Goal: Task Accomplishment & Management: Complete application form

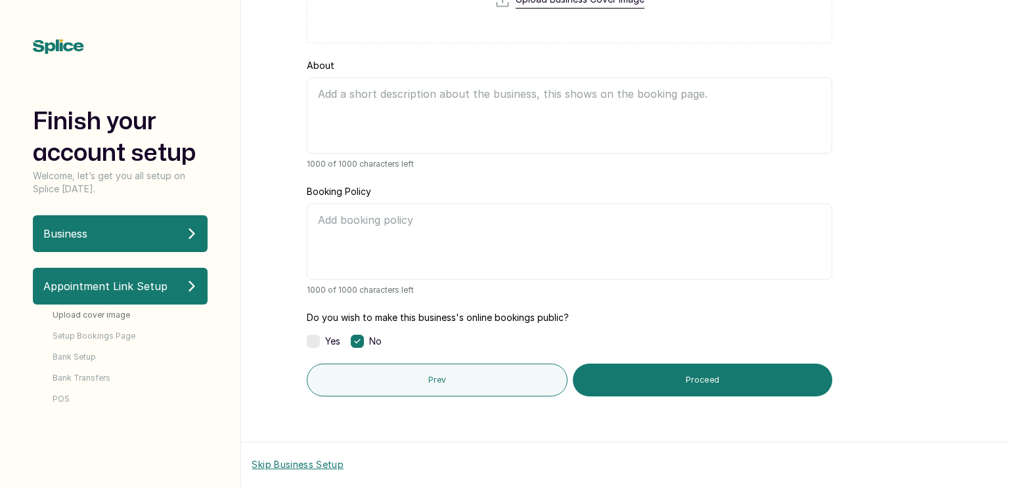
scroll to position [177, 0]
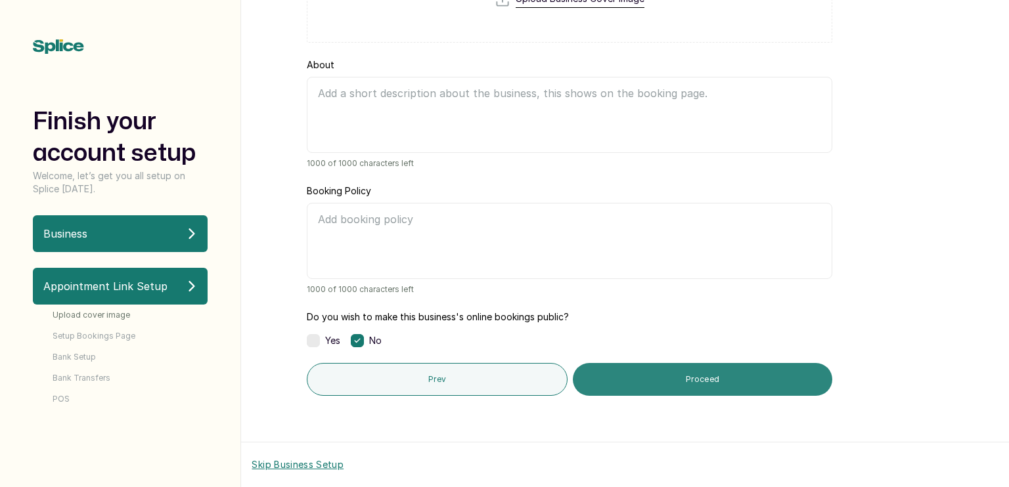
click at [628, 372] on button "Proceed" at bounding box center [703, 379] width 260 height 33
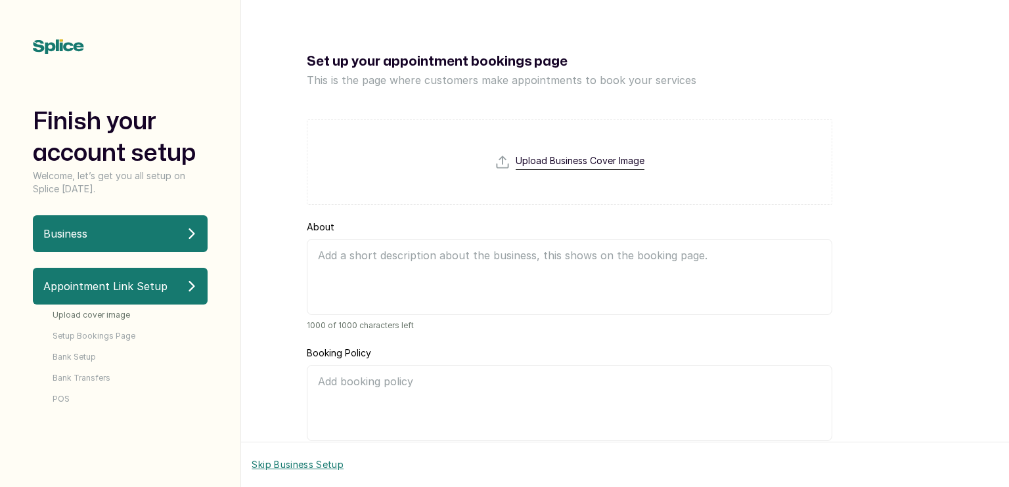
scroll to position [13, 0]
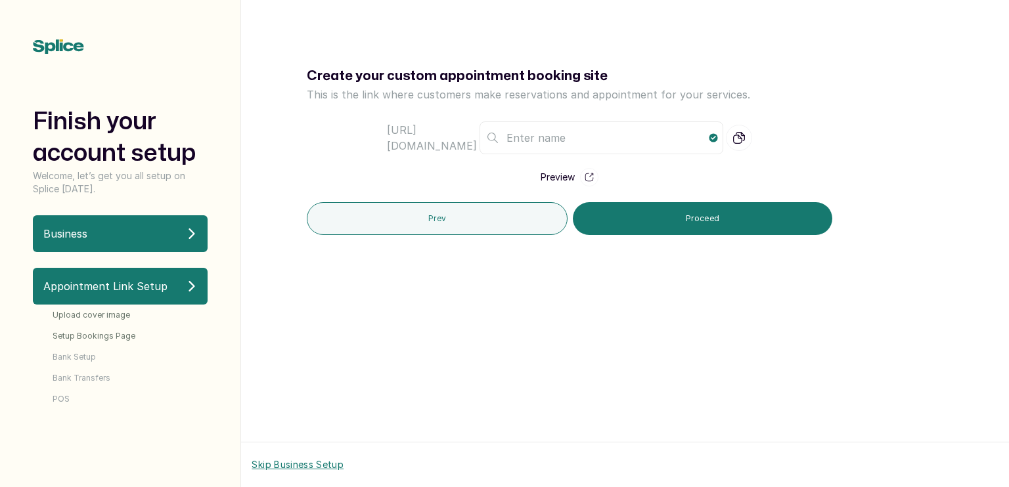
click at [573, 174] on p "Preview" at bounding box center [557, 177] width 34 height 13
click at [558, 141] on input "text" at bounding box center [601, 137] width 244 height 33
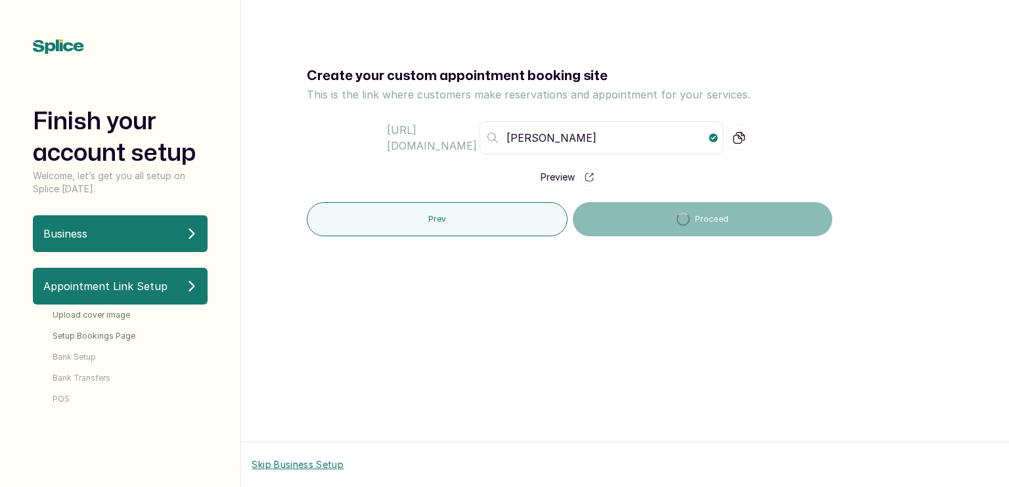
type input "gideon"
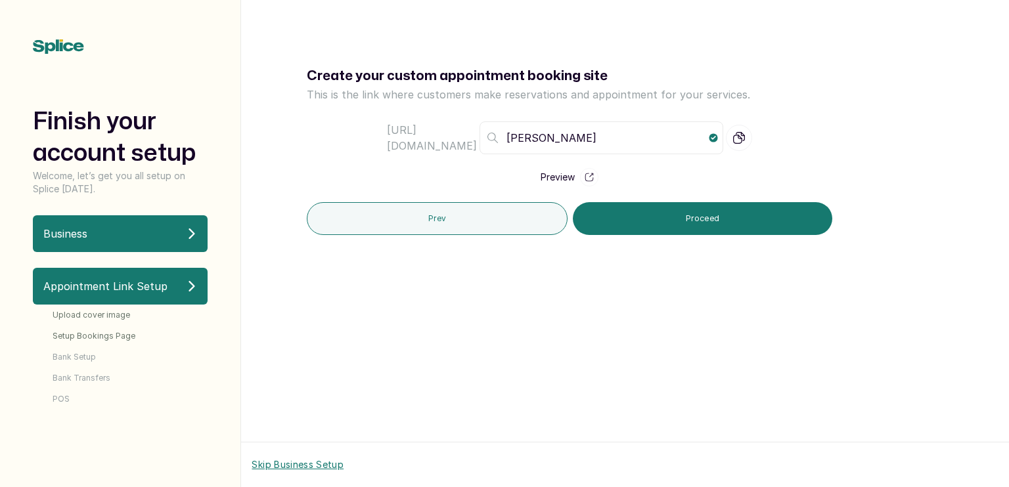
click at [584, 175] on icon at bounding box center [589, 177] width 18 height 18
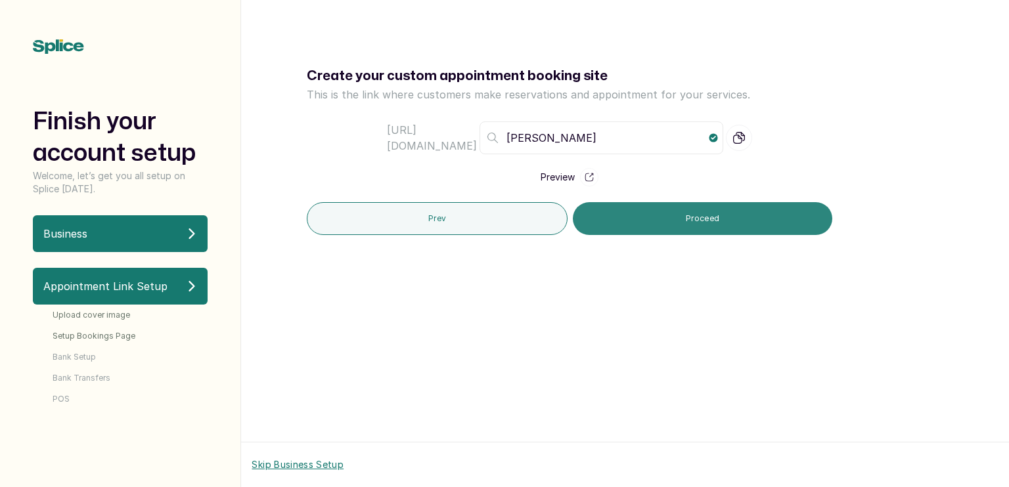
click at [662, 220] on button "Proceed" at bounding box center [703, 218] width 260 height 33
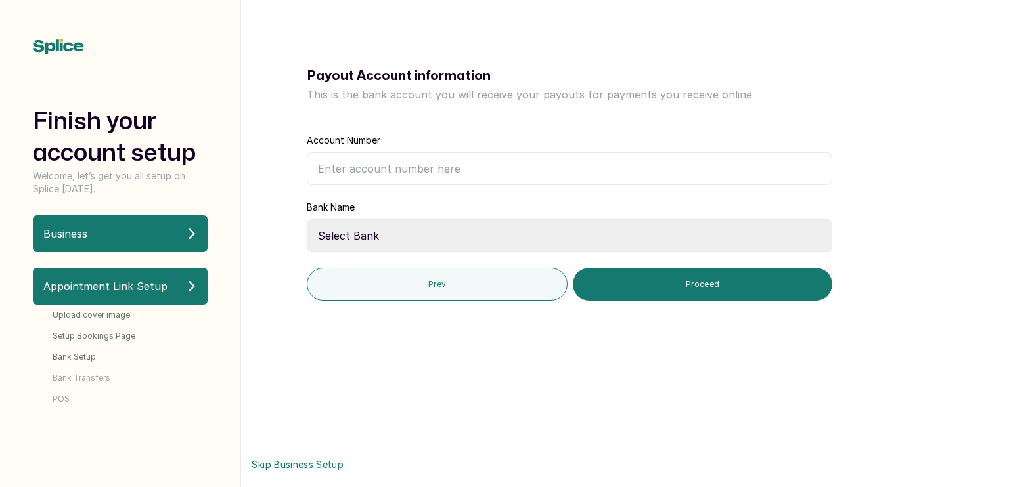
click at [608, 230] on select "Select Bank 9mobile 9Payment Service Bank Abbey Mortgage Bank Above Only MFB Ab…" at bounding box center [569, 235] width 525 height 33
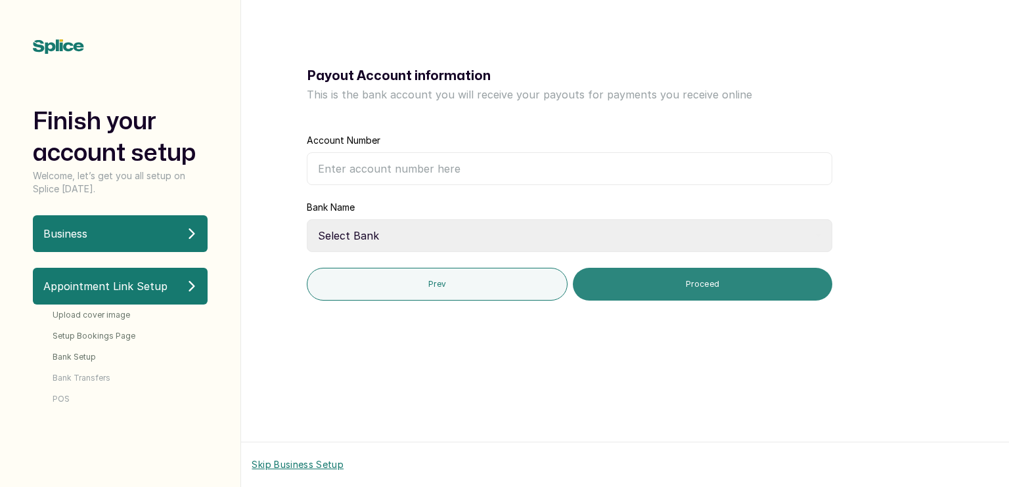
click at [640, 282] on button "Proceed" at bounding box center [703, 284] width 260 height 33
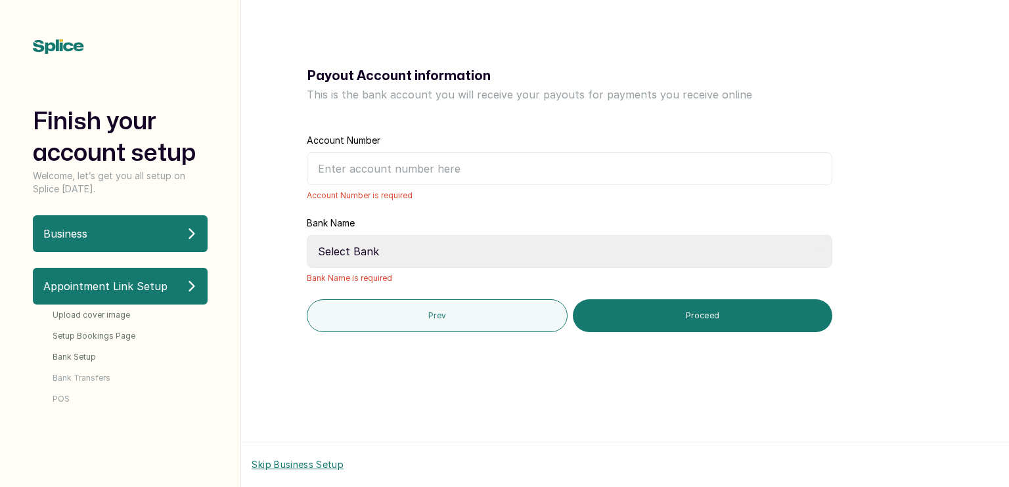
click at [66, 376] on span "Bank Transfers" at bounding box center [82, 378] width 58 height 11
click at [412, 163] on input "Account Number" at bounding box center [569, 168] width 525 height 33
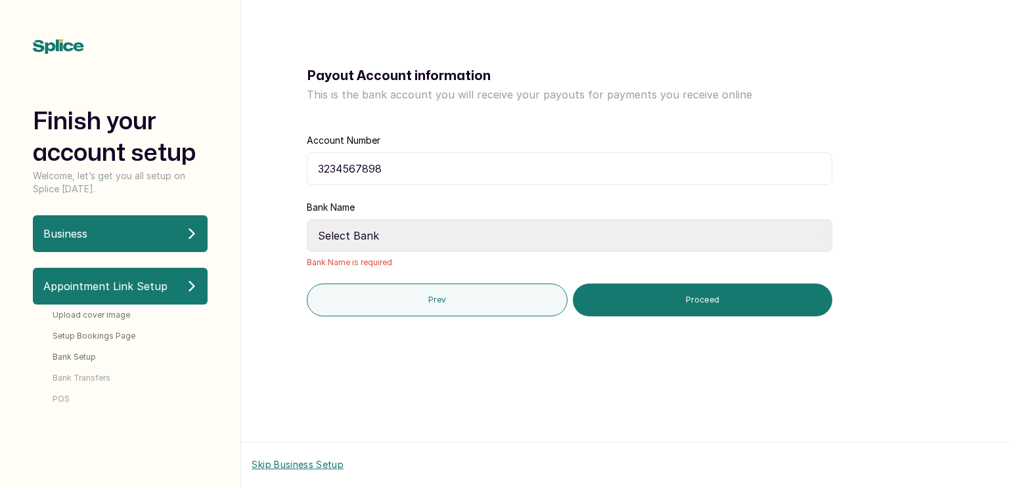
type input "3234567898"
click at [412, 253] on div "Bank Name Select Bank 9mobile 9Payment Service Bank Abbey Mortgage Bank Above O…" at bounding box center [569, 234] width 525 height 67
click at [418, 240] on select "Select Bank 9mobile 9Payment Service Bank Abbey Mortgage Bank Above Only MFB Ab…" at bounding box center [569, 235] width 525 height 33
click at [418, 238] on select "Select Bank 9mobile 9Payment Service Bank Abbey Mortgage Bank Above Only MFB Ab…" at bounding box center [569, 235] width 525 height 33
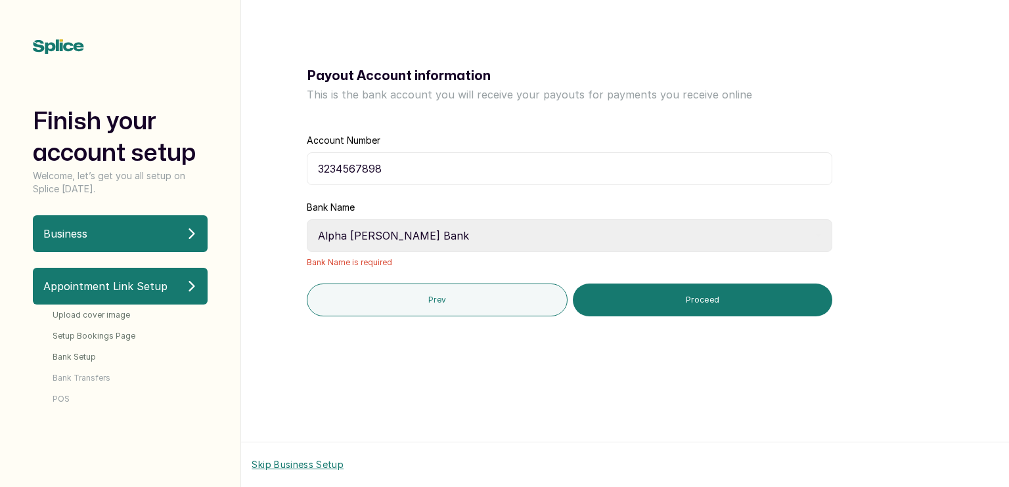
click at [307, 219] on select "Select Bank 9mobile 9Payment Service Bank Abbey Mortgage Bank Above Only MFB Ab…" at bounding box center [569, 235] width 525 height 33
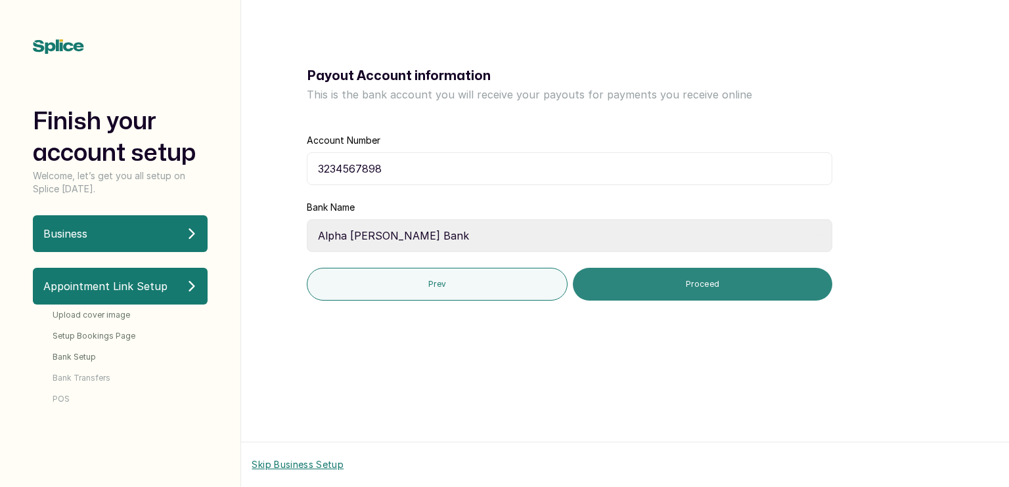
click at [636, 282] on button "Proceed" at bounding box center [703, 284] width 260 height 33
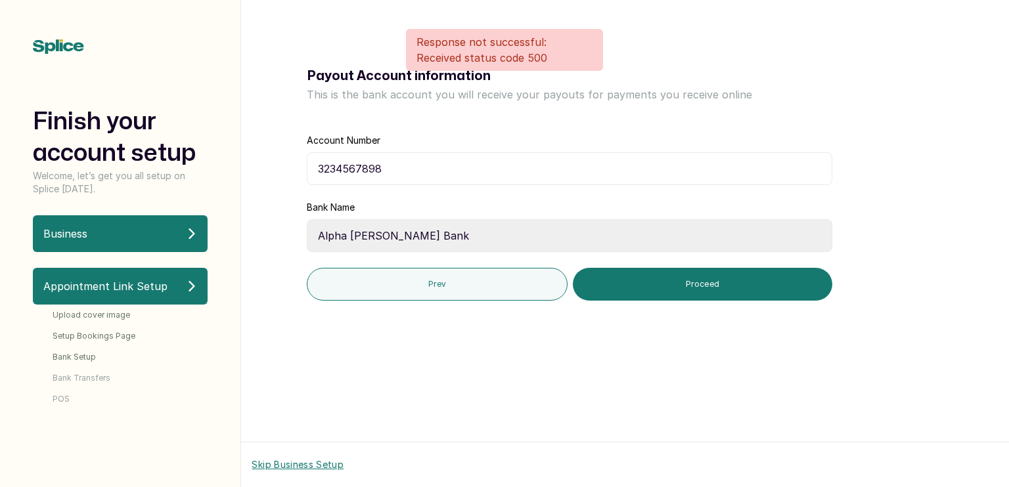
click at [527, 239] on select "Select Bank 9mobile 9Payment Service Bank Abbey Mortgage Bank Above Only MFB Ab…" at bounding box center [569, 235] width 525 height 33
select select "035A"
click at [307, 219] on select "Select Bank 9mobile 9Payment Service Bank Abbey Mortgage Bank Above Only MFB Ab…" at bounding box center [569, 235] width 525 height 33
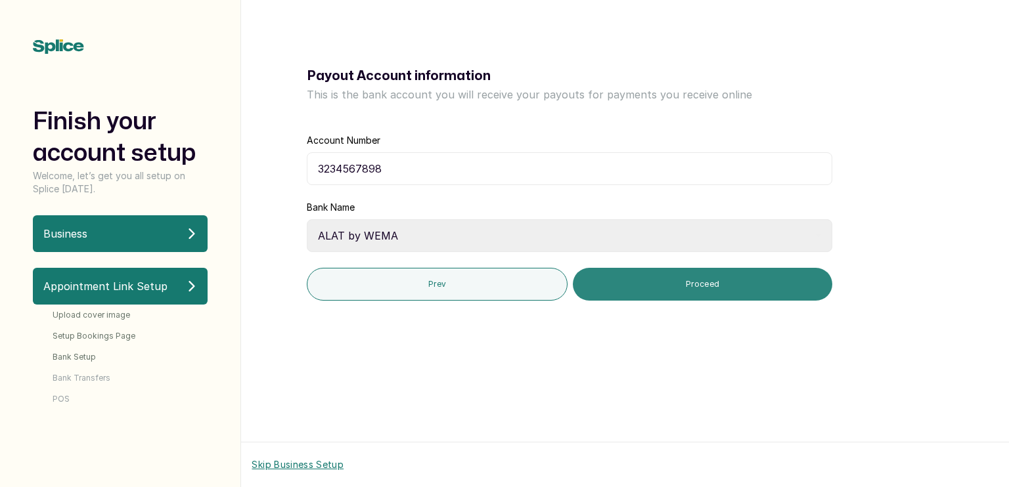
click at [614, 293] on button "Proceed" at bounding box center [703, 284] width 260 height 33
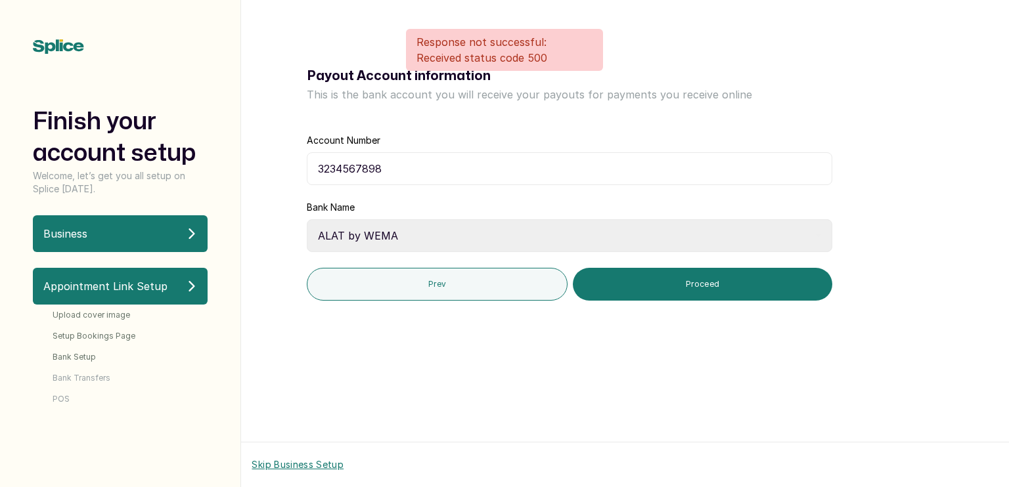
click at [500, 184] on input "3234567898" at bounding box center [569, 168] width 525 height 33
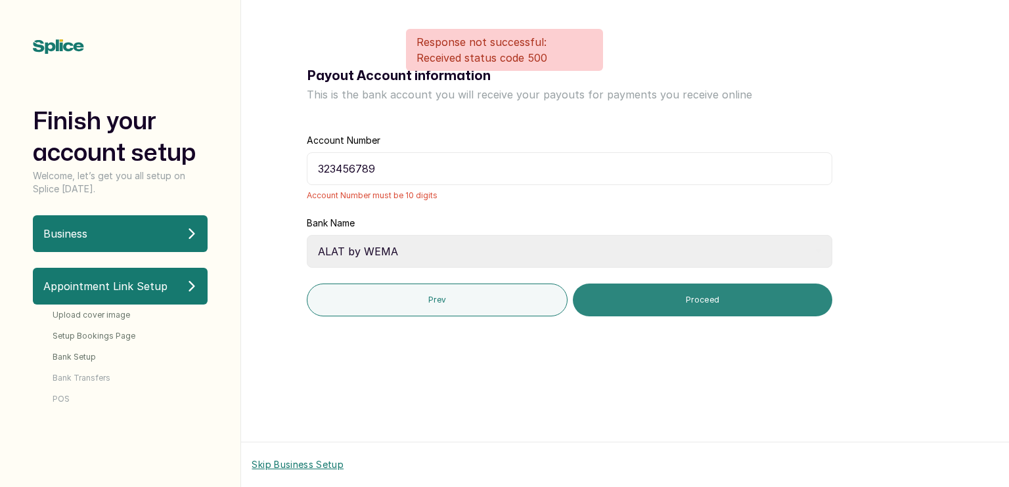
click at [629, 304] on button "Proceed" at bounding box center [703, 300] width 260 height 33
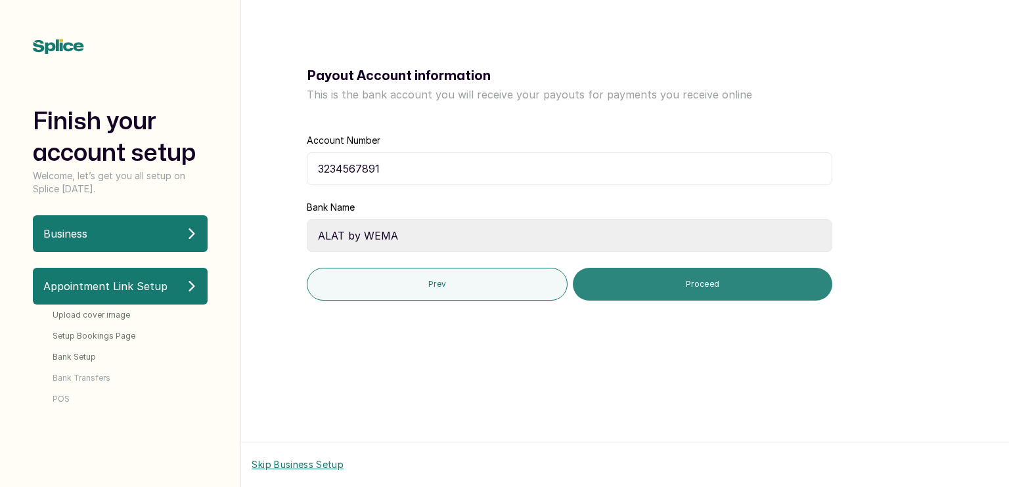
type input "3234567891"
click at [654, 278] on button "Proceed" at bounding box center [703, 284] width 260 height 33
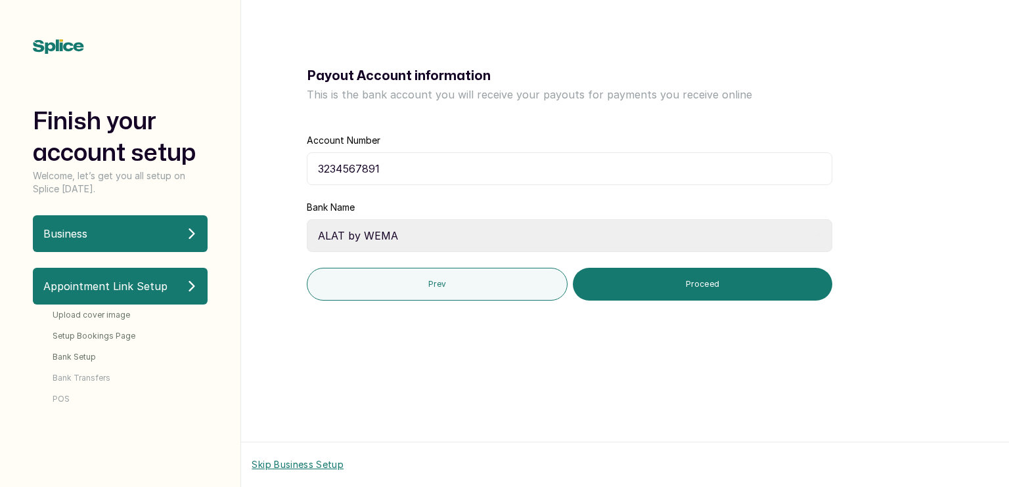
click at [313, 465] on button "Skip Business Setup" at bounding box center [297, 464] width 92 height 13
